Goal: Task Accomplishment & Management: Manage account settings

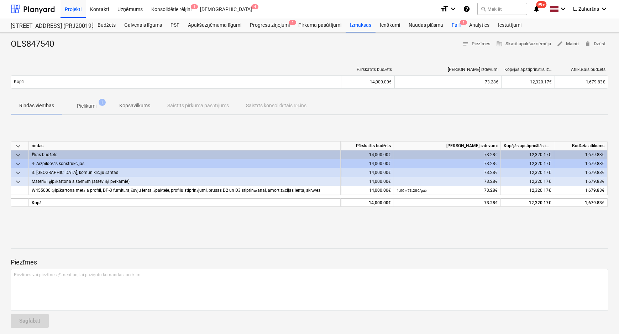
click at [456, 21] on div "Faili 1" at bounding box center [456, 25] width 17 height 14
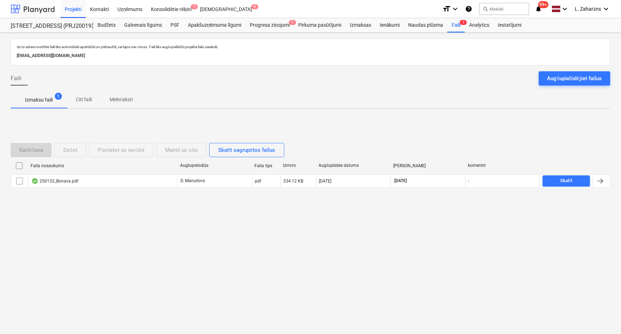
click at [32, 7] on div at bounding box center [33, 9] width 44 height 18
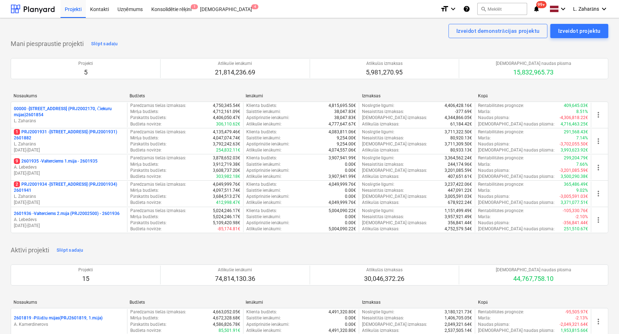
click at [77, 158] on p "9 2601935 - Valterciems 1.māja - 2601935" at bounding box center [56, 161] width 84 height 6
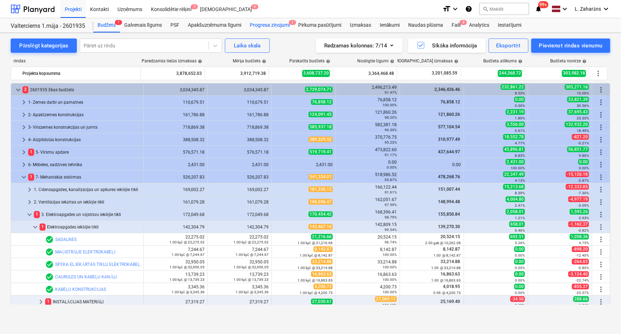
scroll to position [73, 0]
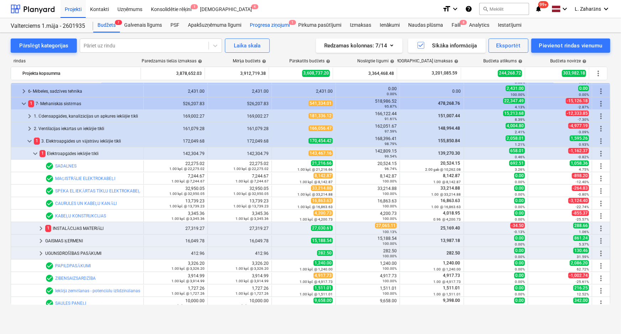
click at [266, 25] on div "Progresa ziņojumi 1" at bounding box center [270, 25] width 48 height 14
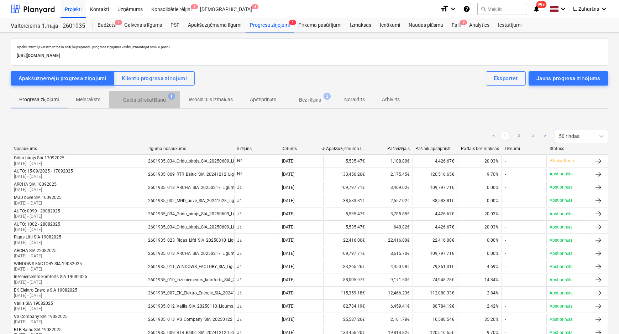
click at [130, 97] on p "Gaida pārskatīšanu" at bounding box center [144, 99] width 43 height 7
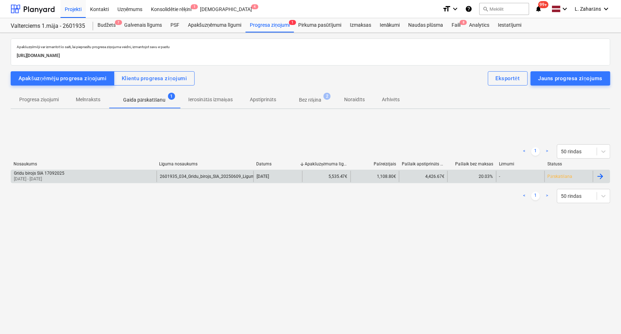
click at [103, 176] on div "Grīdu birojs SIA 17092025 [DATE] - [DATE]" at bounding box center [84, 176] width 146 height 11
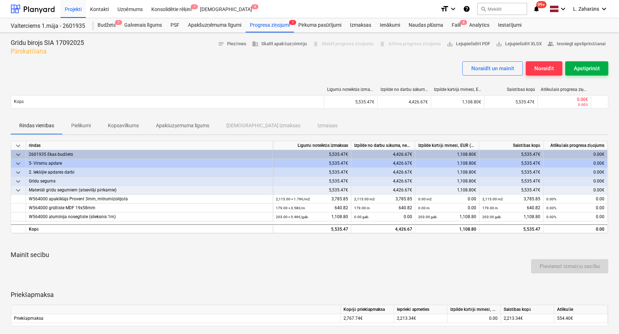
click at [575, 69] on div "Apstiprināt" at bounding box center [587, 68] width 26 height 9
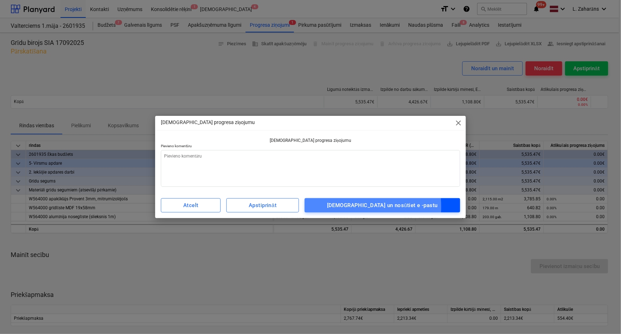
click at [349, 207] on span "[DEMOGRAPHIC_DATA] un nosūtiet e -pastu" at bounding box center [383, 205] width 140 height 9
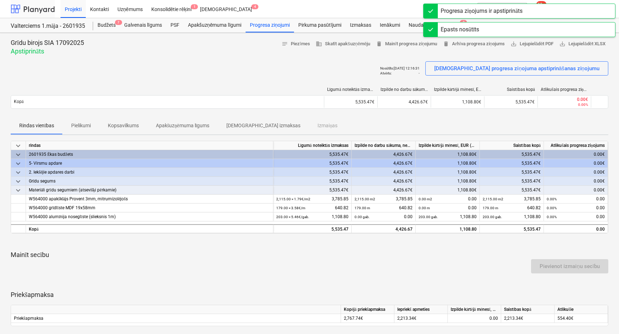
click at [29, 9] on div at bounding box center [33, 9] width 44 height 18
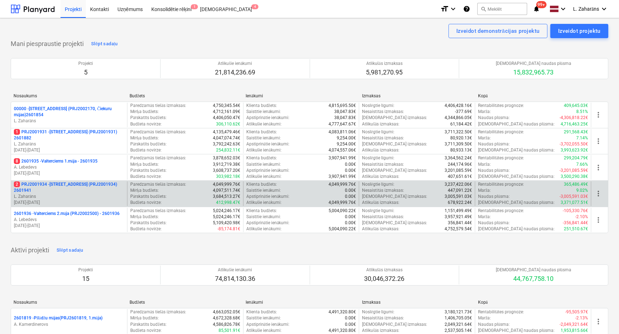
click at [54, 184] on p "2 PRJ2001934 - [STREET_ADDRESS] (PRJ2001934) 2601941" at bounding box center [69, 187] width 110 height 12
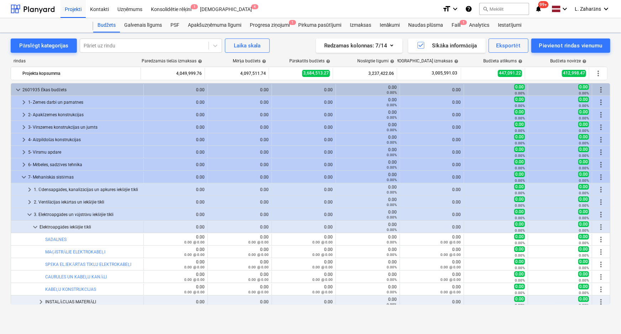
scroll to position [73, 0]
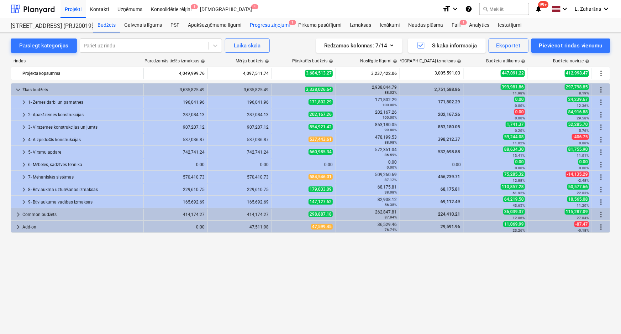
click at [280, 23] on div "Progresa ziņojumi 1" at bounding box center [270, 25] width 48 height 14
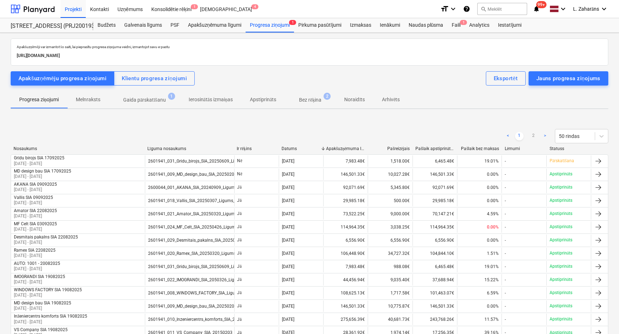
click at [155, 100] on p "Gaida pārskatīšanu" at bounding box center [144, 99] width 43 height 7
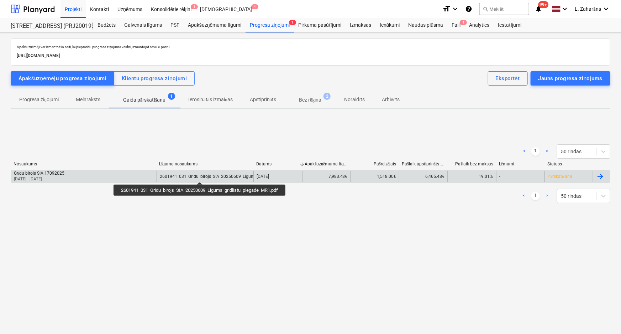
click at [202, 176] on div "2601941_031_Gridu_birojs_SIA_20250609_Ligums_gridlistu_piegade_MR1.pdf" at bounding box center [235, 176] width 150 height 5
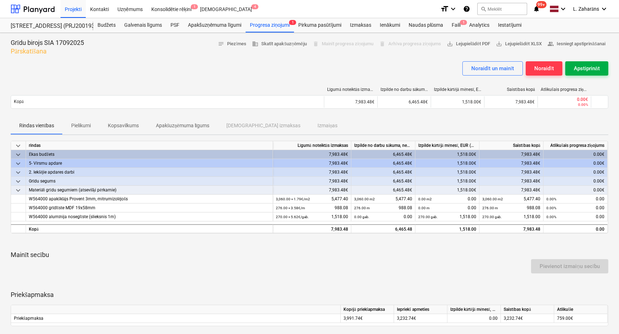
click at [577, 69] on div "Apstiprināt" at bounding box center [587, 68] width 26 height 9
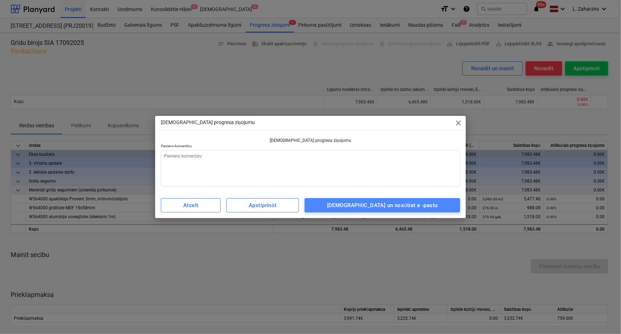
click at [417, 202] on div "[DEMOGRAPHIC_DATA] un nosūtiet e -pastu" at bounding box center [382, 205] width 111 height 9
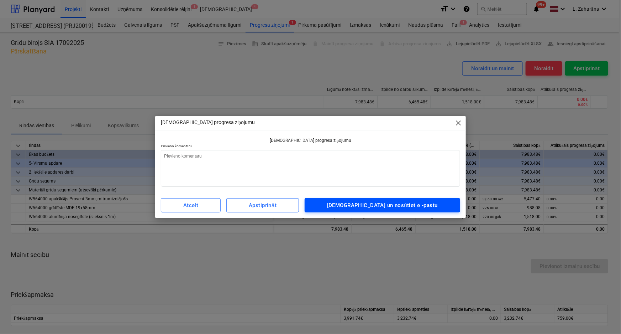
type textarea "x"
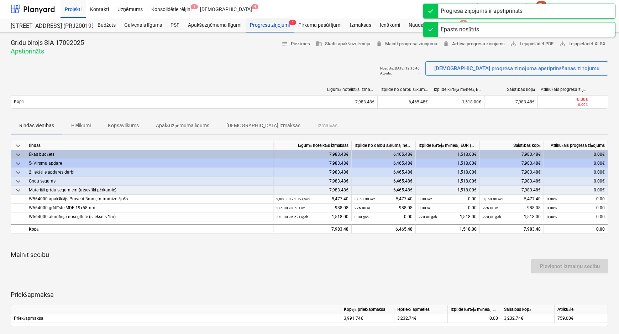
click at [278, 26] on div "Progresa ziņojumi 1" at bounding box center [270, 25] width 48 height 14
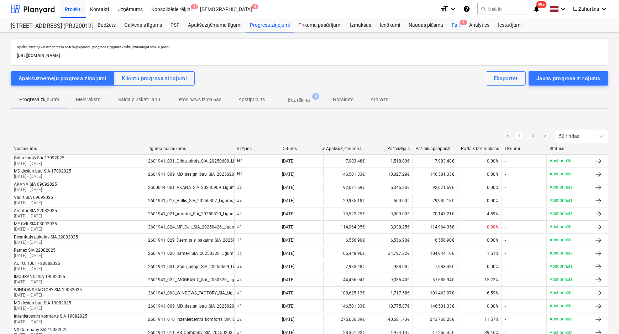
click at [459, 26] on div "Faili 1" at bounding box center [456, 25] width 17 height 14
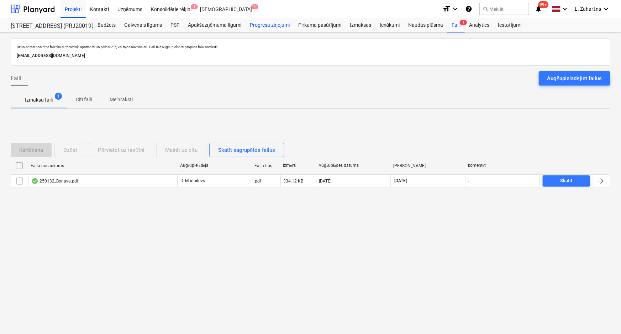
click at [257, 25] on div "Progresa ziņojumi" at bounding box center [270, 25] width 48 height 14
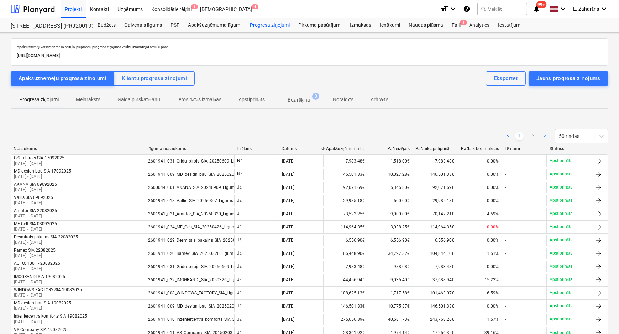
click at [298, 98] on p "Bez rēķina" at bounding box center [299, 99] width 22 height 7
